Goal: Task Accomplishment & Management: Manage account settings

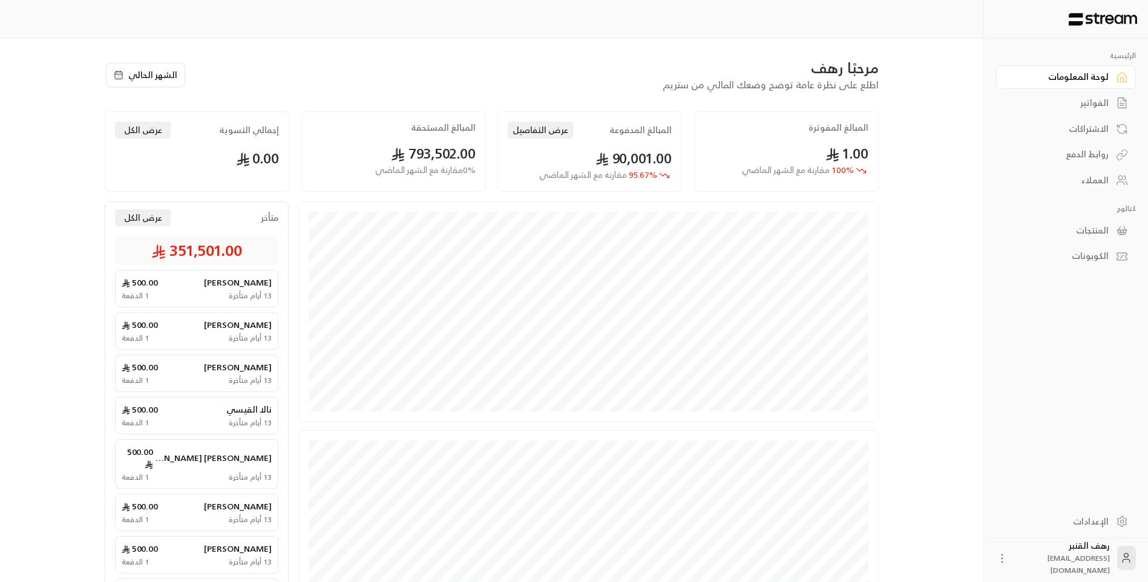
click at [1090, 105] on div "الفواتير" at bounding box center [1059, 103] width 97 height 12
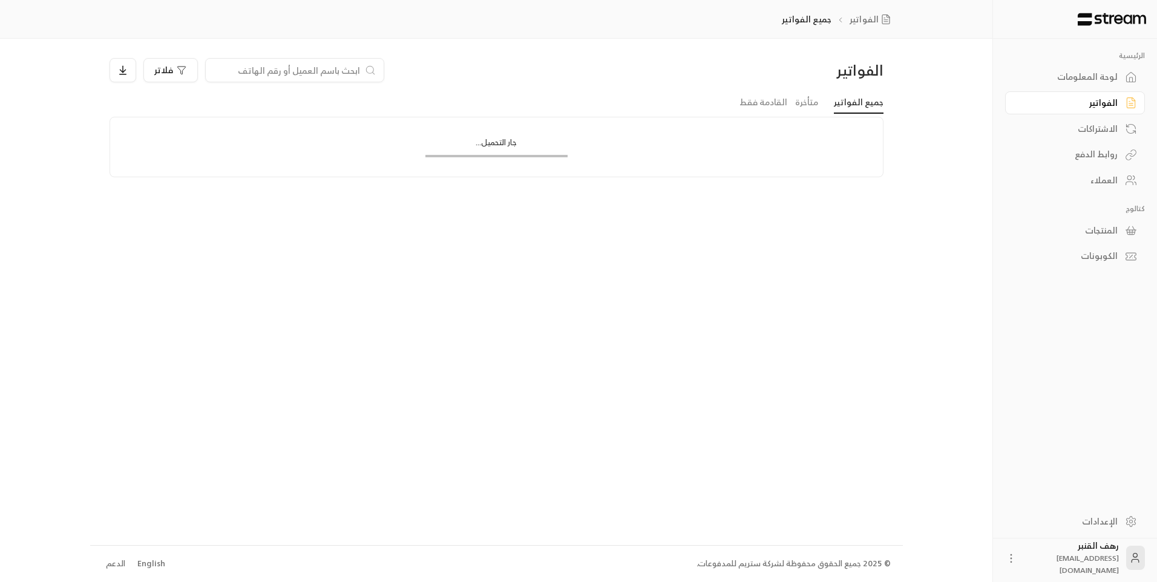
click at [296, 70] on input at bounding box center [287, 70] width 148 height 13
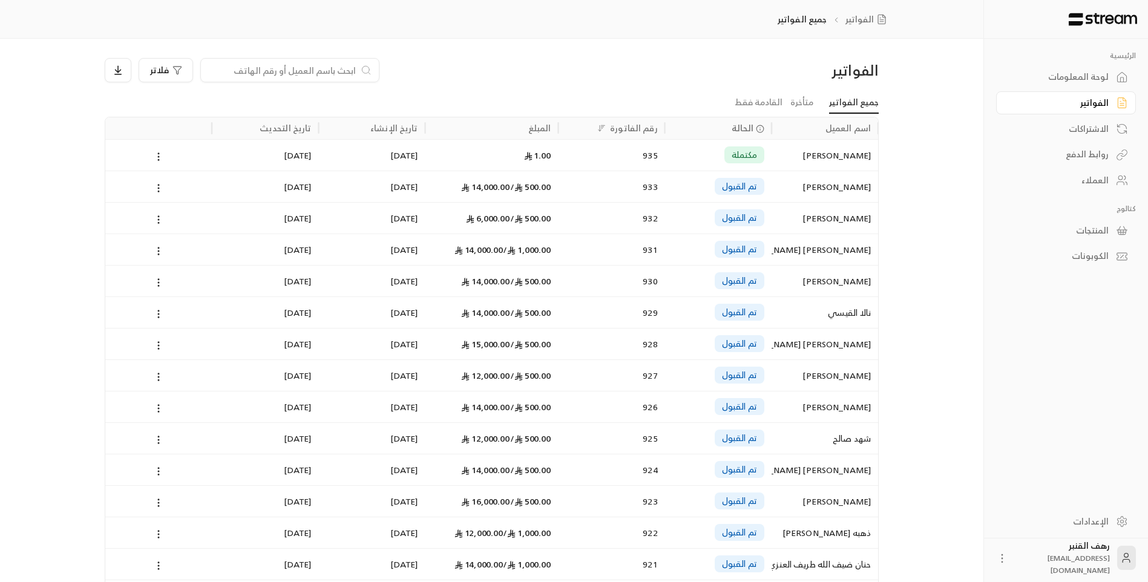
click at [343, 77] on div at bounding box center [289, 70] width 179 height 24
click at [335, 73] on input at bounding box center [282, 70] width 148 height 13
type input "ي"
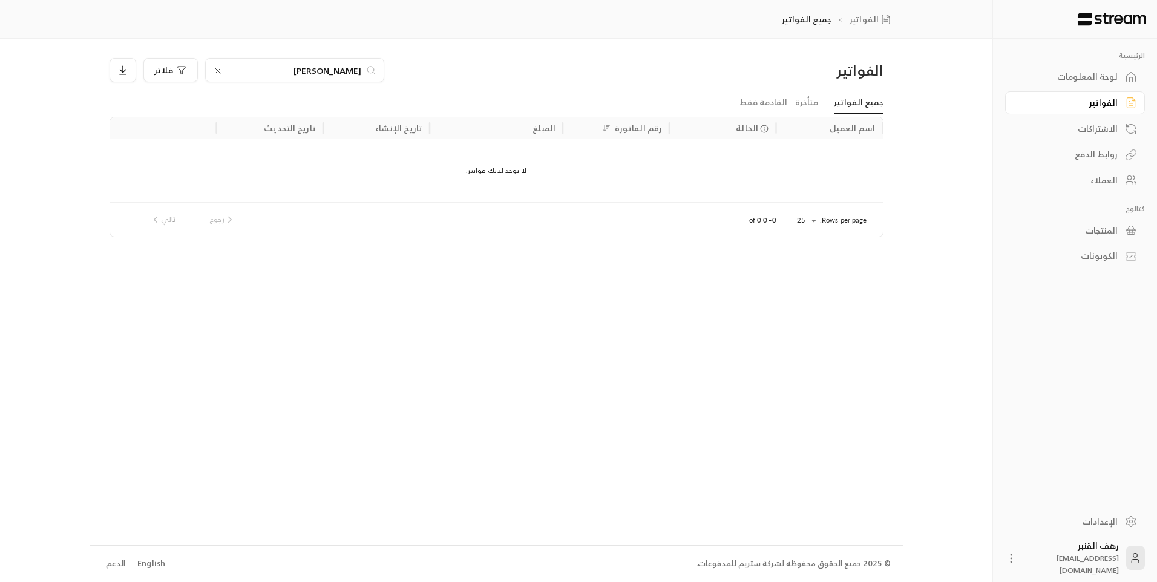
click at [344, 68] on input "[PERSON_NAME]" at bounding box center [294, 70] width 134 height 13
click at [276, 65] on input "[PERSON_NAME]" at bounding box center [294, 70] width 134 height 13
type input "[PERSON_NAME]"
click at [826, 148] on div "ساره [PERSON_NAME]" at bounding box center [829, 155] width 92 height 31
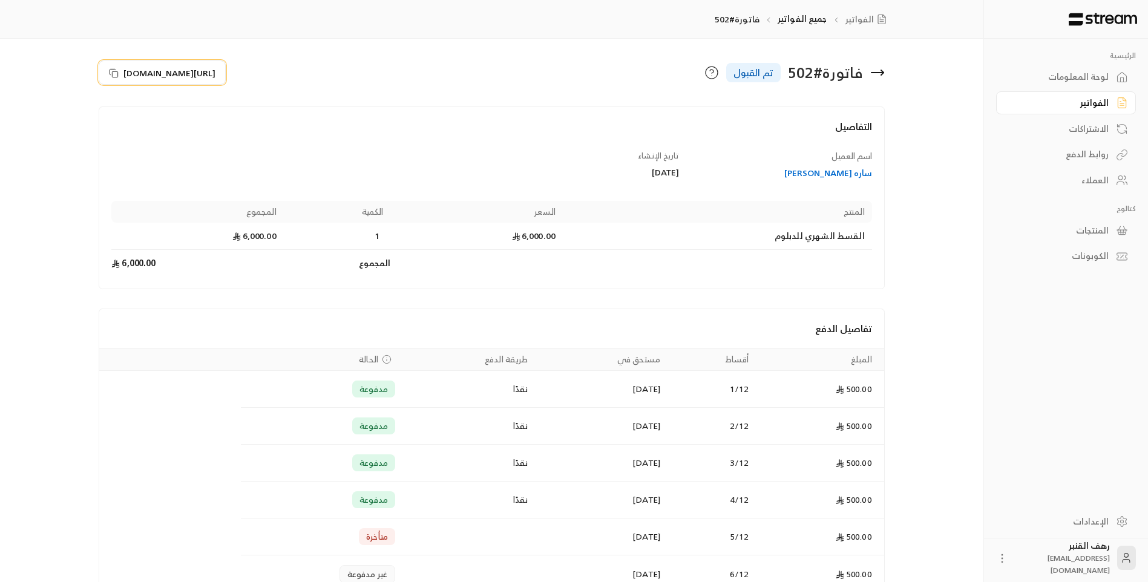
click at [157, 71] on span "[URL][DOMAIN_NAME]" at bounding box center [169, 73] width 92 height 13
click at [875, 76] on icon at bounding box center [877, 72] width 15 height 15
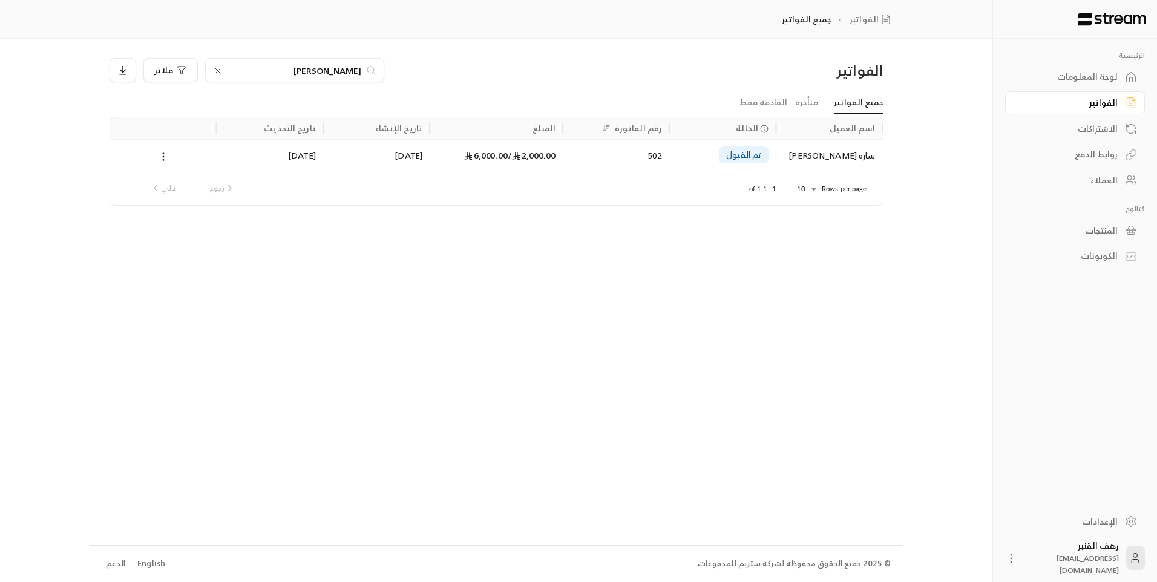
click at [220, 68] on icon at bounding box center [218, 71] width 10 height 10
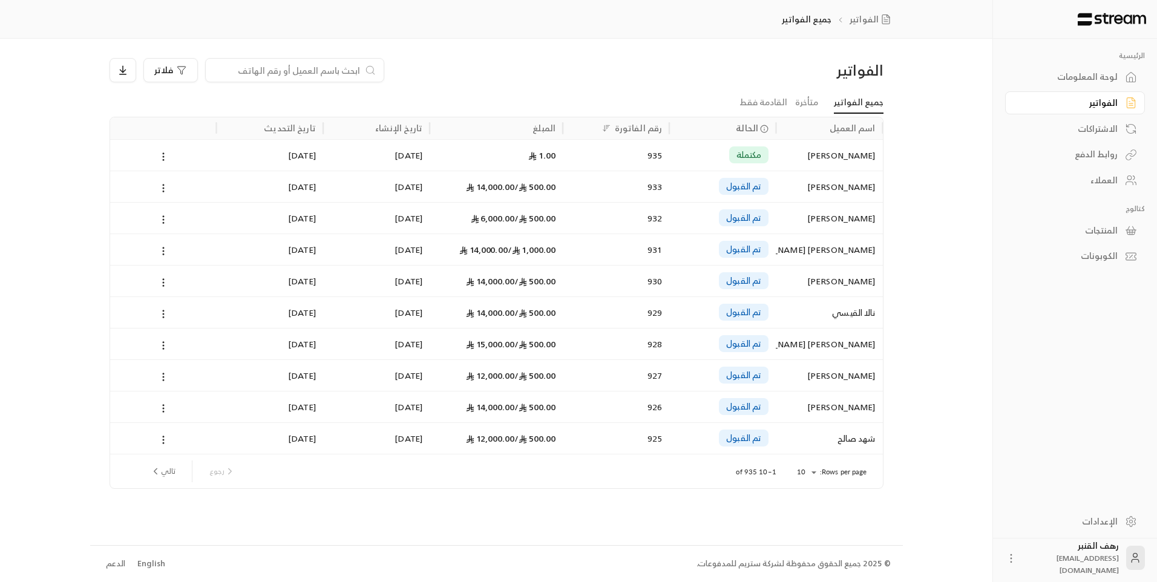
click at [259, 64] on input at bounding box center [287, 70] width 148 height 13
click at [362, 64] on div at bounding box center [294, 70] width 179 height 24
click at [345, 71] on input at bounding box center [287, 70] width 148 height 13
